Goal: Information Seeking & Learning: Find contact information

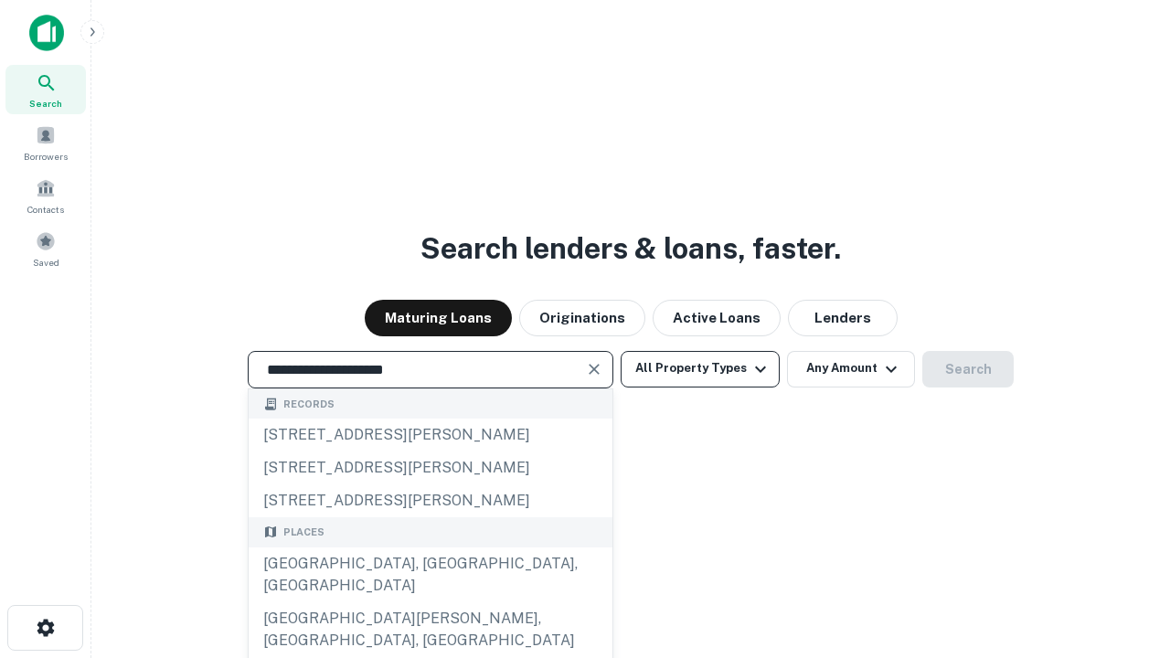
click at [430, 602] on div "[GEOGRAPHIC_DATA], [GEOGRAPHIC_DATA], [GEOGRAPHIC_DATA]" at bounding box center [431, 574] width 364 height 55
click at [700, 368] on button "All Property Types" at bounding box center [700, 369] width 159 height 37
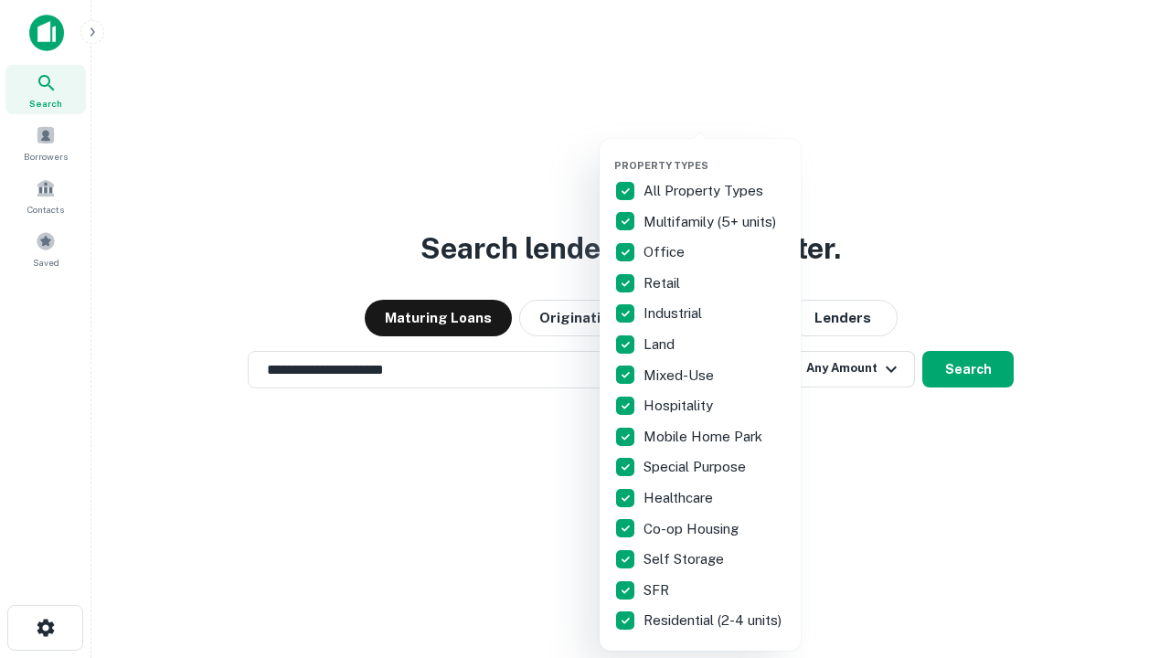
type input "**********"
click at [715, 154] on button "button" at bounding box center [714, 154] width 201 height 1
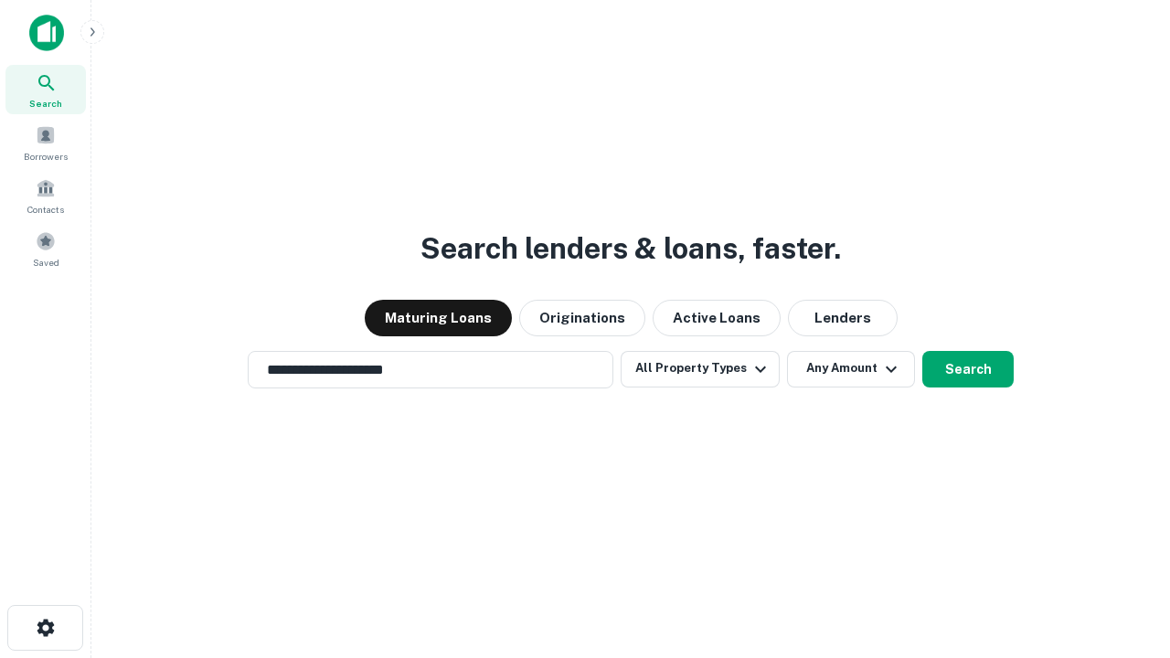
scroll to position [11, 220]
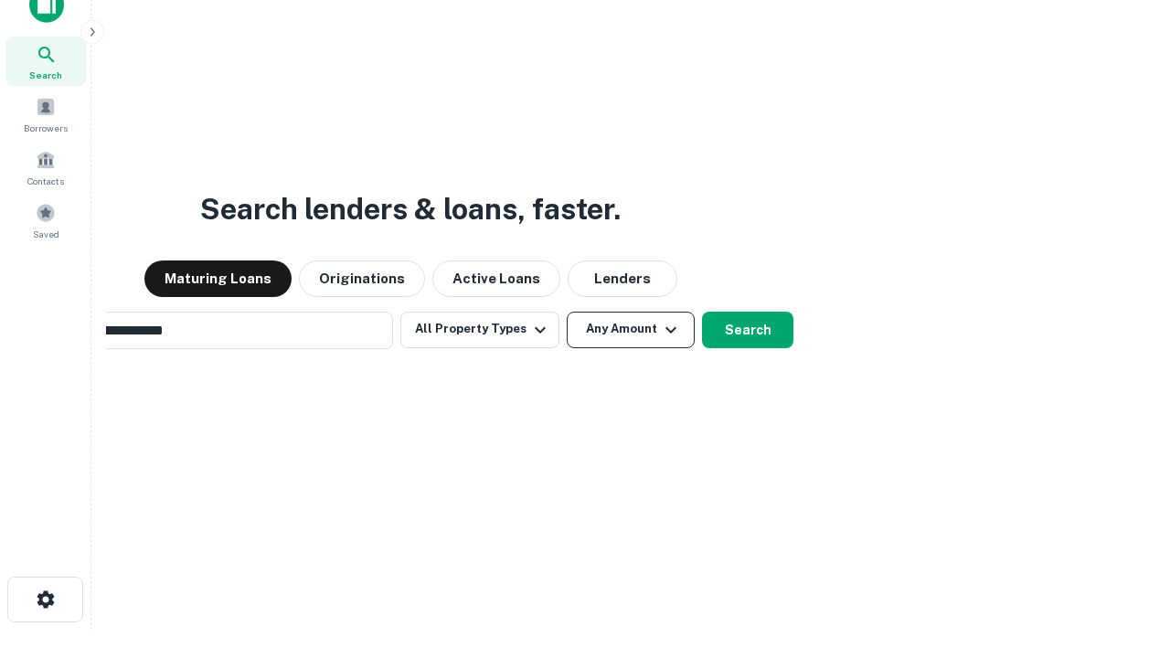
click at [567, 312] on button "Any Amount" at bounding box center [631, 330] width 128 height 37
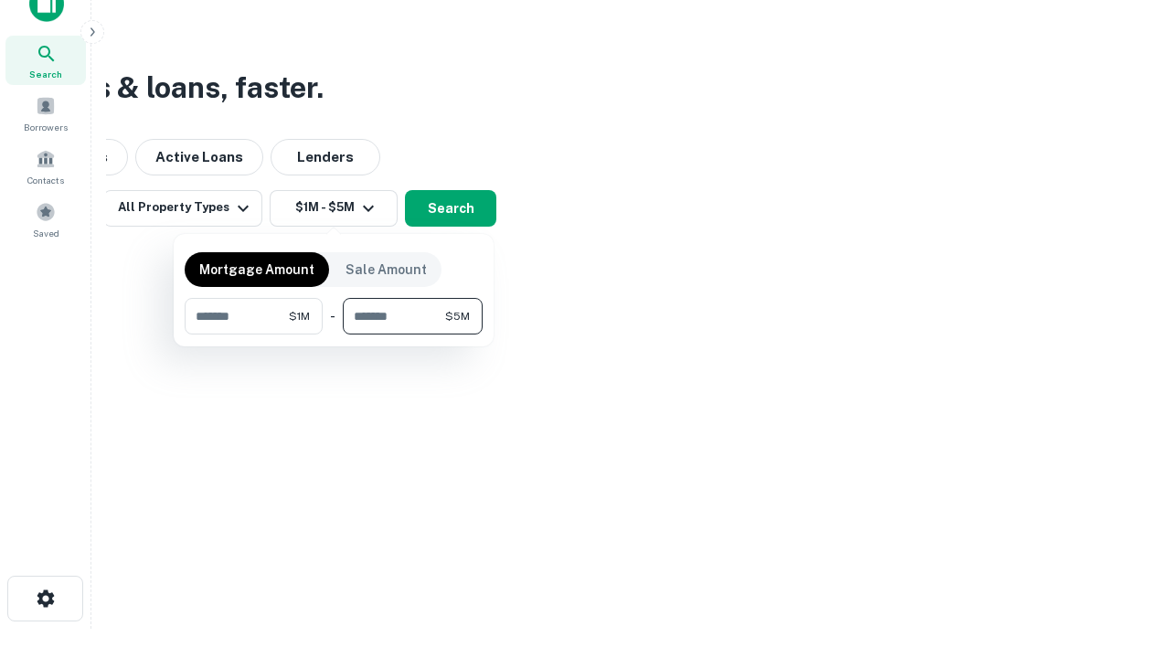
type input "*******"
click at [334, 334] on button "button" at bounding box center [334, 334] width 298 height 1
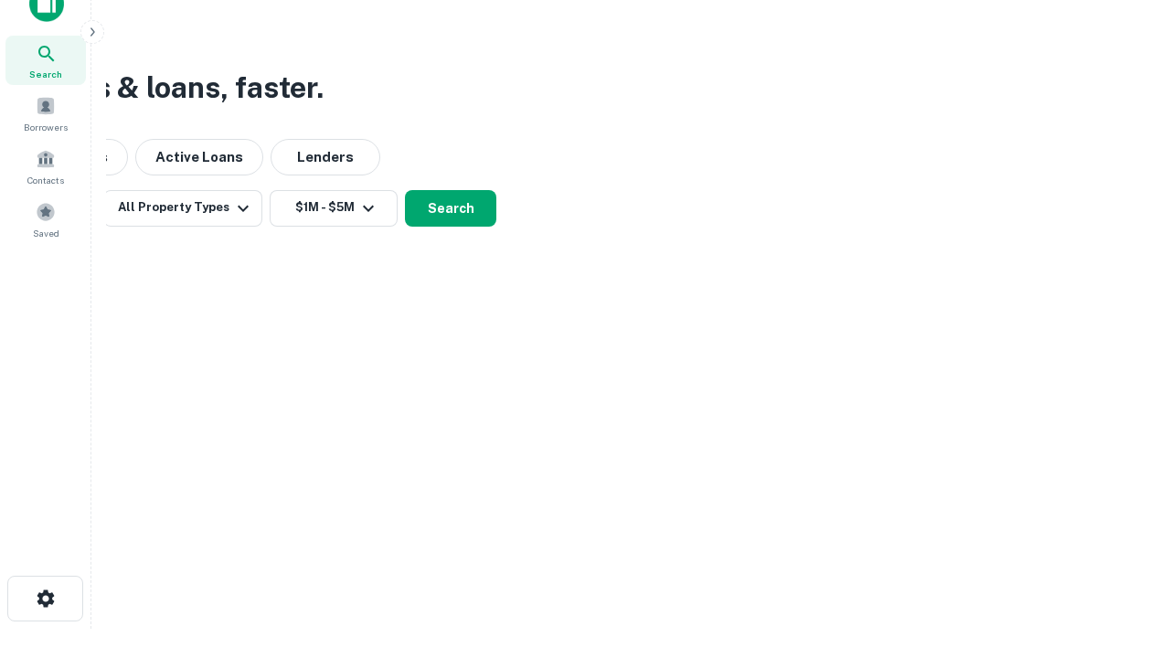
scroll to position [11, 337]
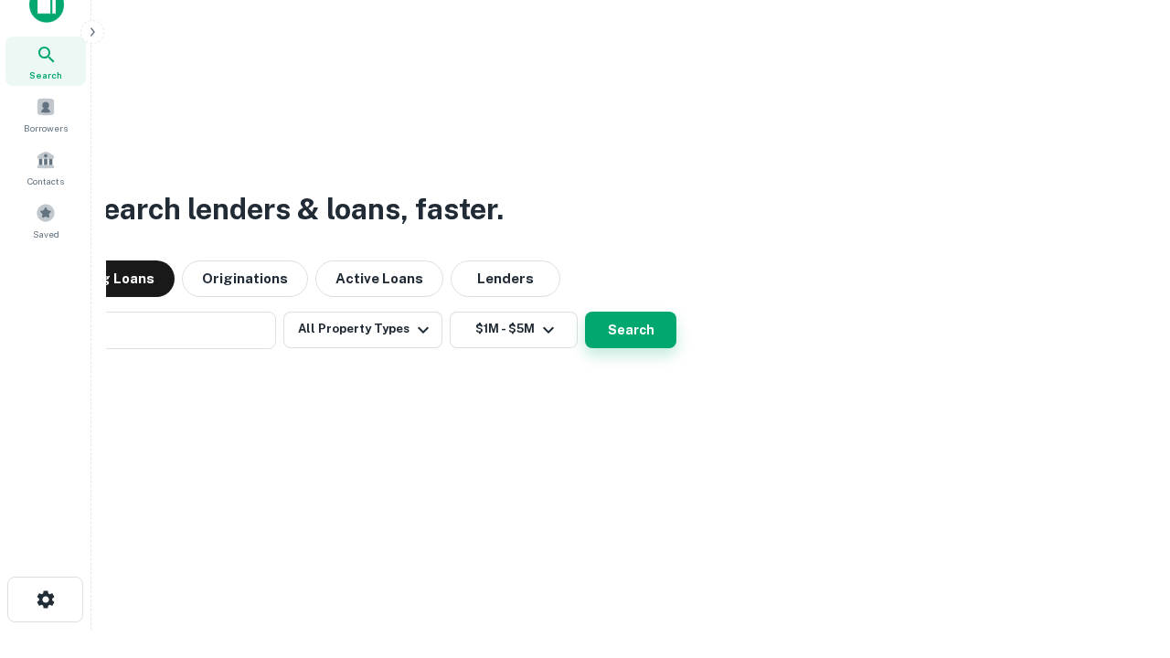
click at [585, 312] on button "Search" at bounding box center [630, 330] width 91 height 37
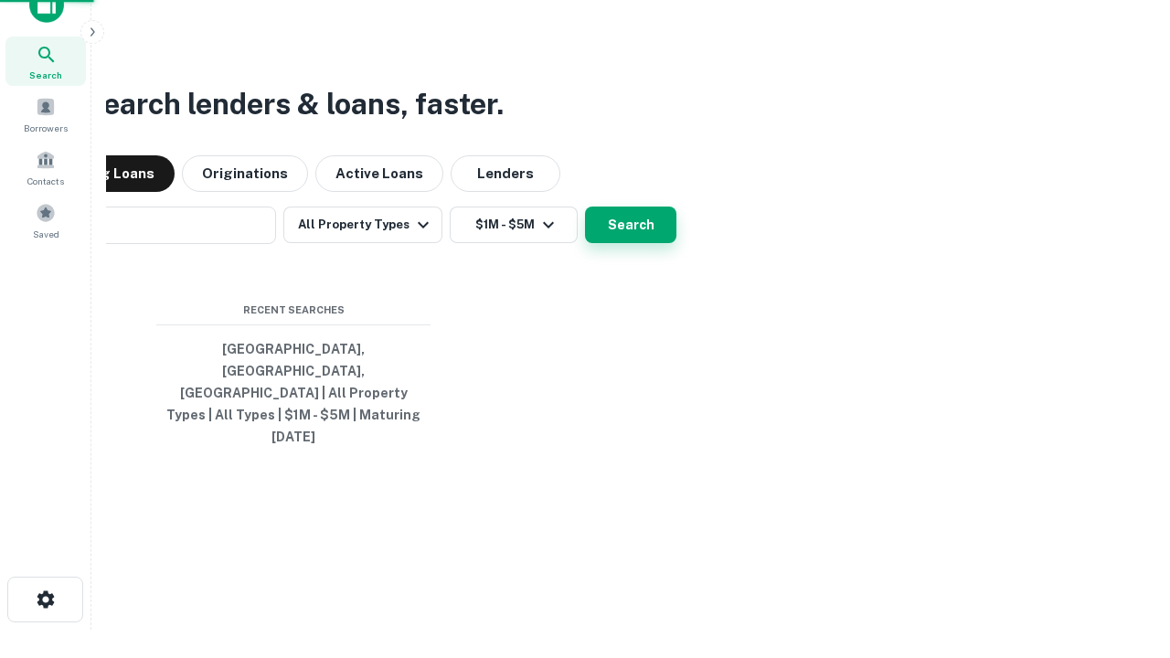
scroll to position [48, 517]
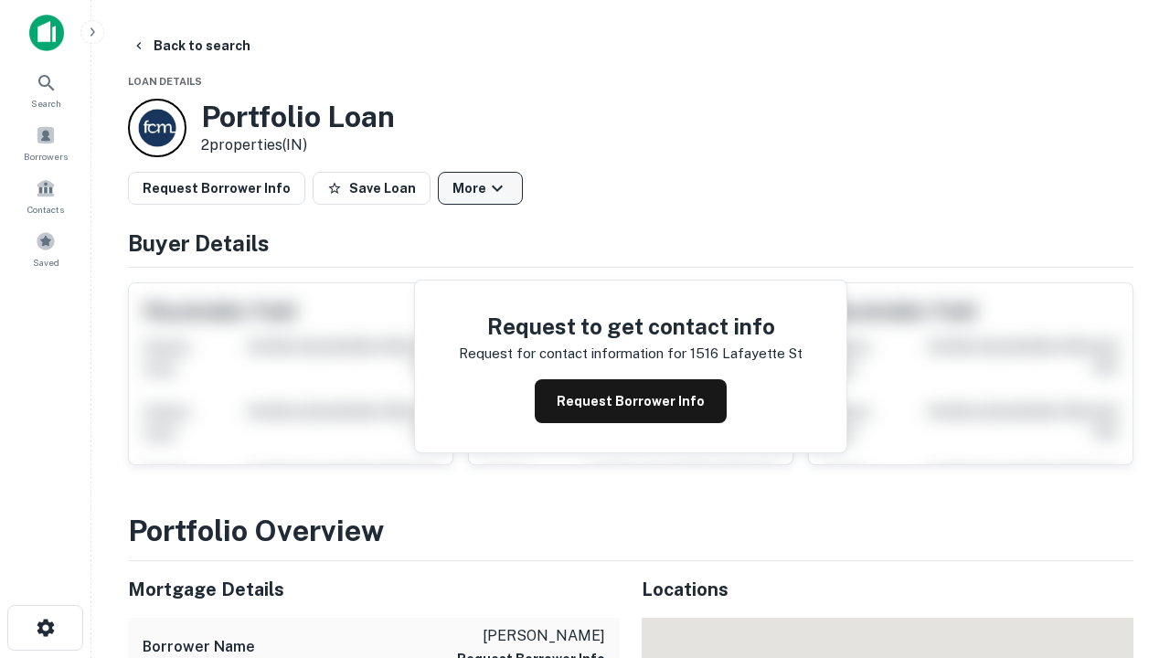
click at [480, 188] on button "More" at bounding box center [480, 188] width 85 height 33
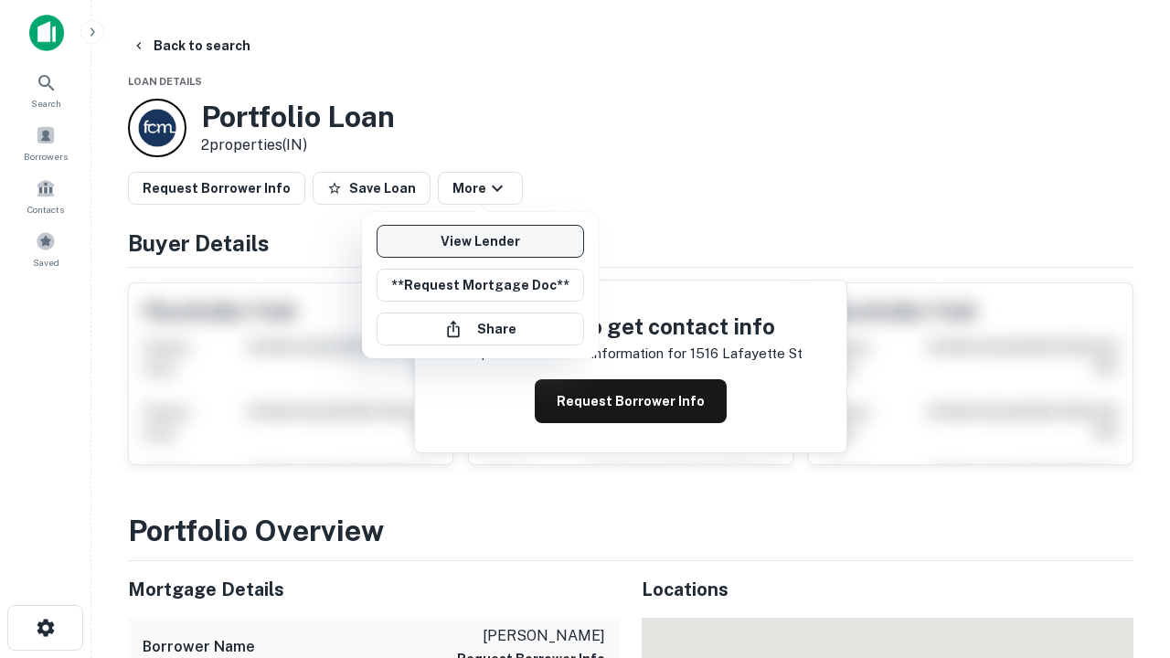
click at [480, 241] on link "View Lender" at bounding box center [480, 241] width 207 height 33
